Goal: Task Accomplishment & Management: Use online tool/utility

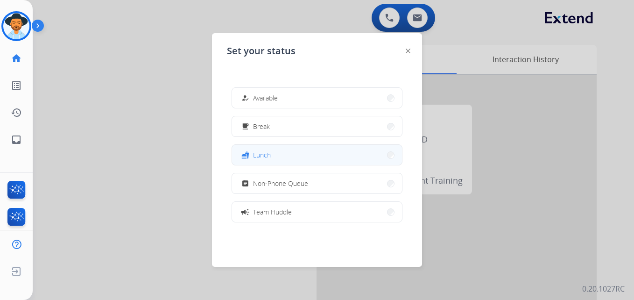
click at [289, 157] on button "fastfood Lunch" at bounding box center [317, 155] width 170 height 20
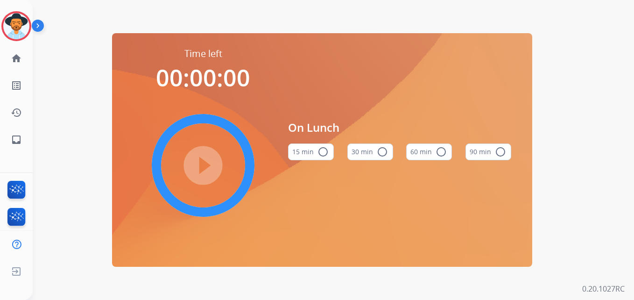
click at [437, 154] on mat-icon "radio_button_unchecked" at bounding box center [440, 151] width 11 height 11
drag, startPoint x: 624, startPoint y: 159, endPoint x: 618, endPoint y: 157, distance: 5.3
click at [623, 158] on div "Time left 01:00:00 play_circle_filled On Lunch 15 min radio_button_unchecked 30…" at bounding box center [333, 150] width 601 height 300
click at [209, 162] on mat-icon "play_circle_filled" at bounding box center [202, 165] width 11 height 11
